Goal: Information Seeking & Learning: Learn about a topic

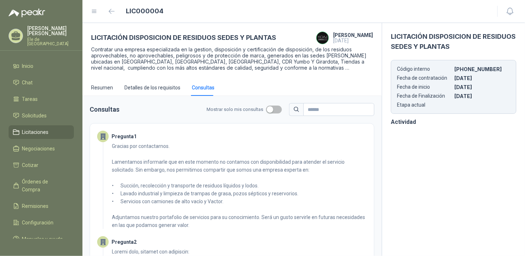
click at [42, 128] on span "Licitaciones" at bounding box center [35, 132] width 27 height 8
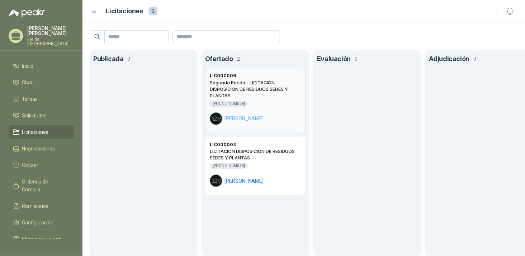
click at [253, 97] on h2 "Segunda Ronda - LICITACIÓN DISPOSICION DE RESIDUOS SEDES Y PLANTAS" at bounding box center [255, 88] width 91 height 19
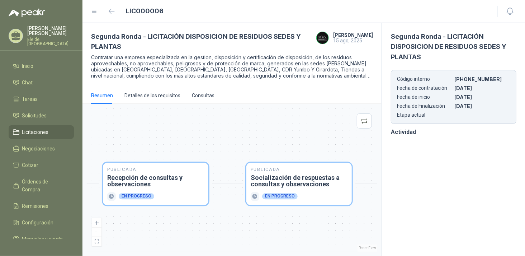
drag, startPoint x: 206, startPoint y: 139, endPoint x: 108, endPoint y: 137, distance: 98.2
click at [108, 137] on div "Publicada Envío de invitación a oferentes Finalizado Publicada Recepción de con…" at bounding box center [232, 179] width 290 height 143
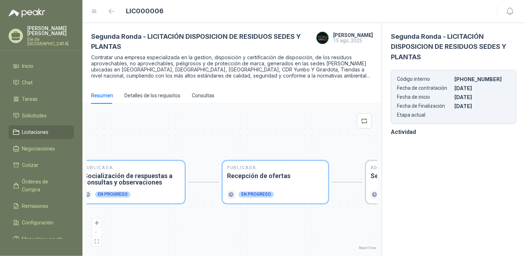
drag, startPoint x: 266, startPoint y: 126, endPoint x: 148, endPoint y: 126, distance: 118.6
click at [113, 124] on div "Publicada Envío de invitación a oferentes Finalizado Publicada Recepción de con…" at bounding box center [232, 179] width 290 height 143
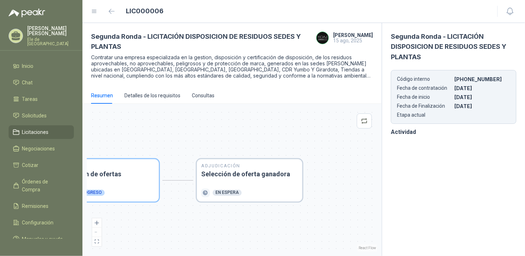
drag, startPoint x: 330, startPoint y: 141, endPoint x: 284, endPoint y: 141, distance: 46.2
click at [284, 141] on div "Publicada Envío de invitación a oferentes Finalizado Publicada Recepción de con…" at bounding box center [232, 179] width 290 height 143
